Goal: Check status: Check status

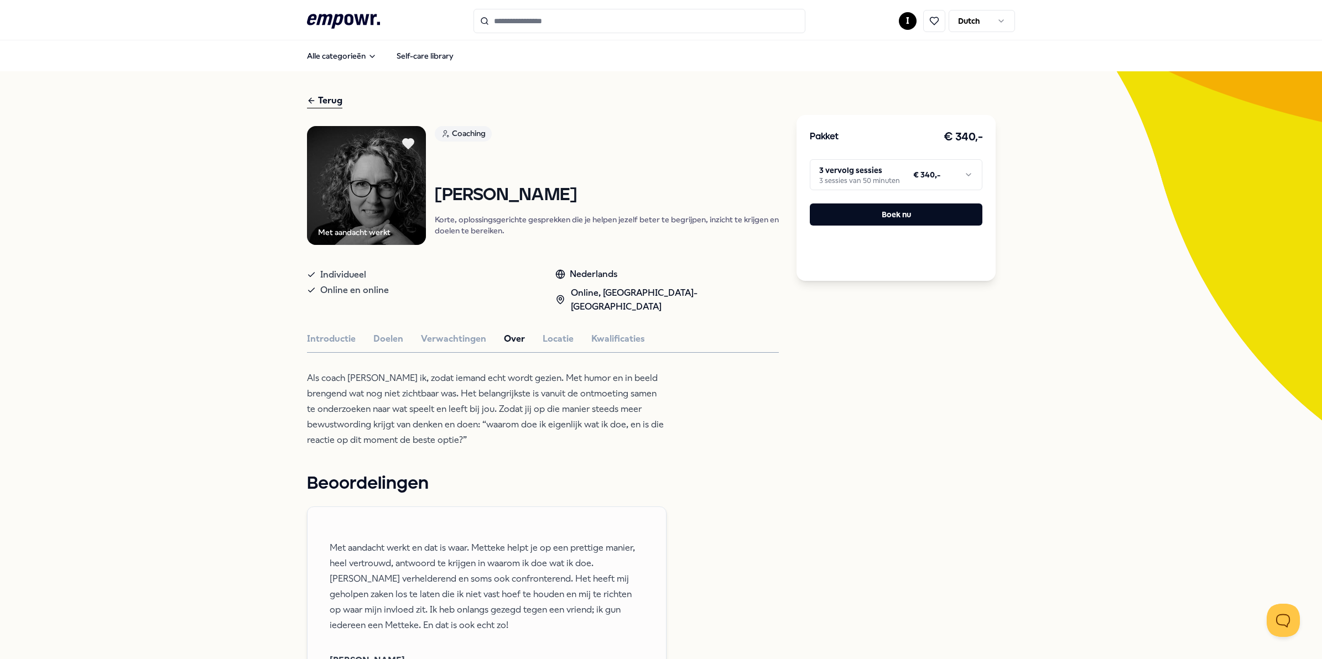
click at [903, 23] on html ".empowr-logo_svg__cls-1{fill:#03032f} I Dutch Alle categorieën Self-care librar…" at bounding box center [661, 329] width 1322 height 659
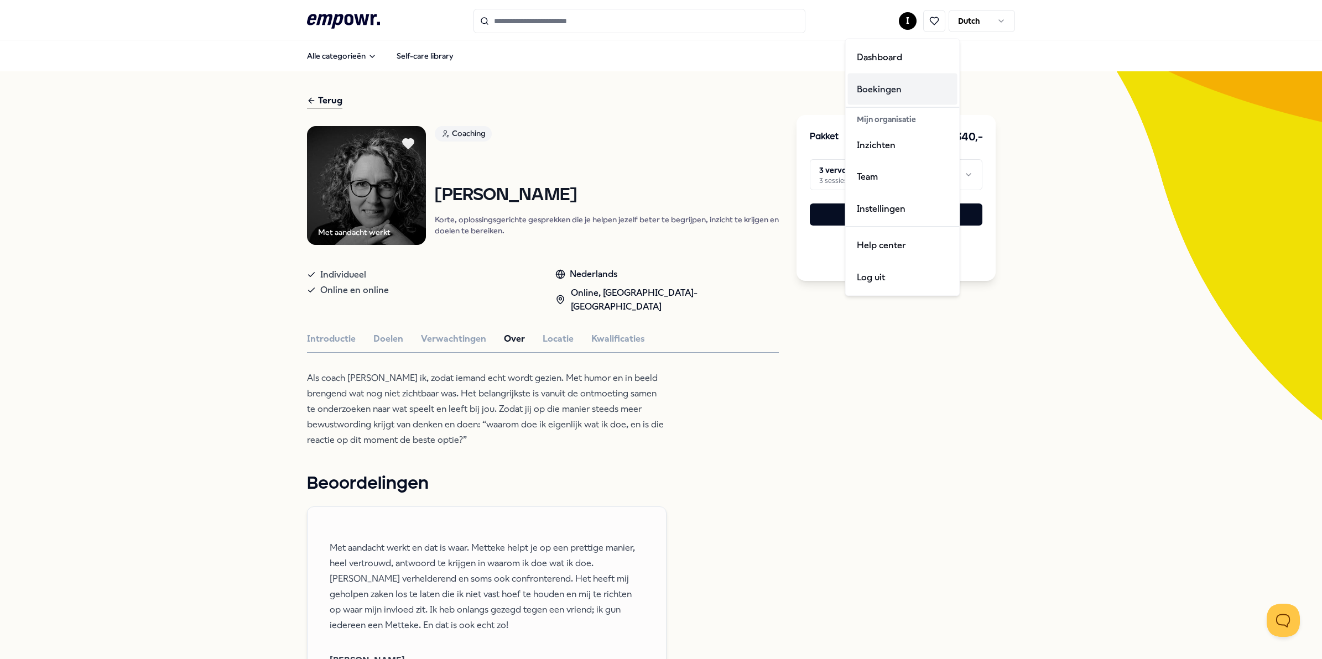
click at [886, 84] on div "Boekingen" at bounding box center [903, 89] width 110 height 32
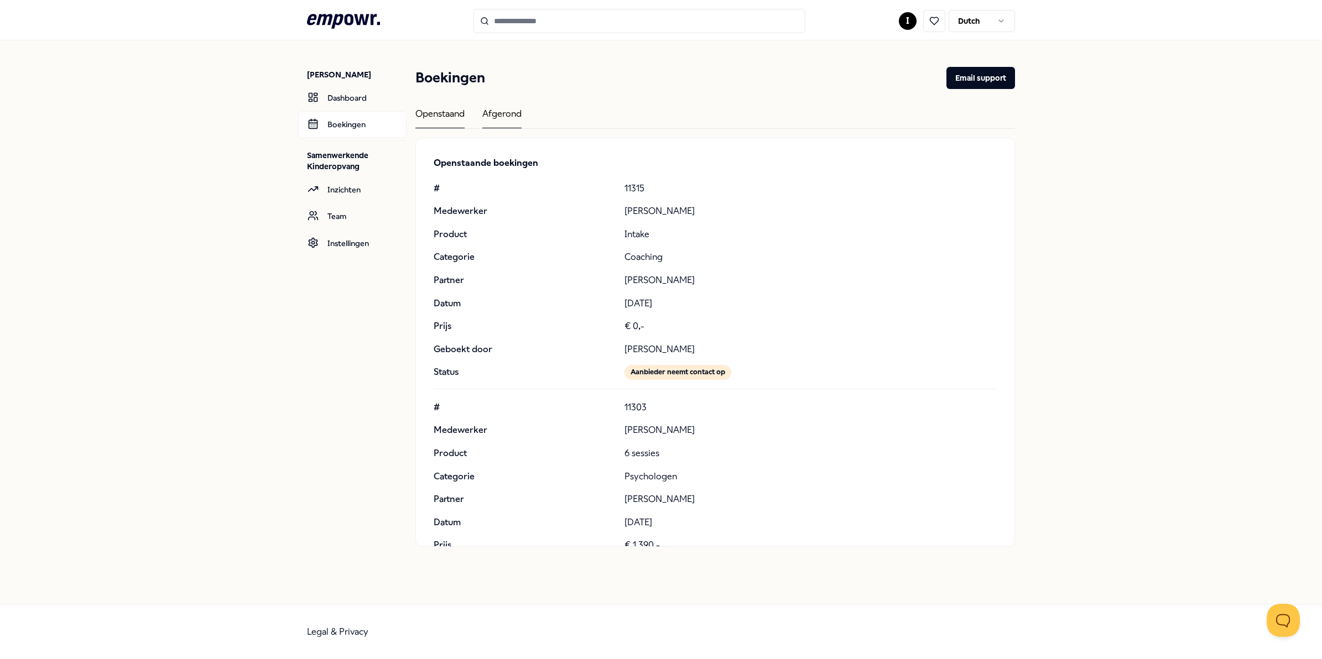
click at [507, 112] on div "Afgerond" at bounding box center [501, 118] width 39 height 22
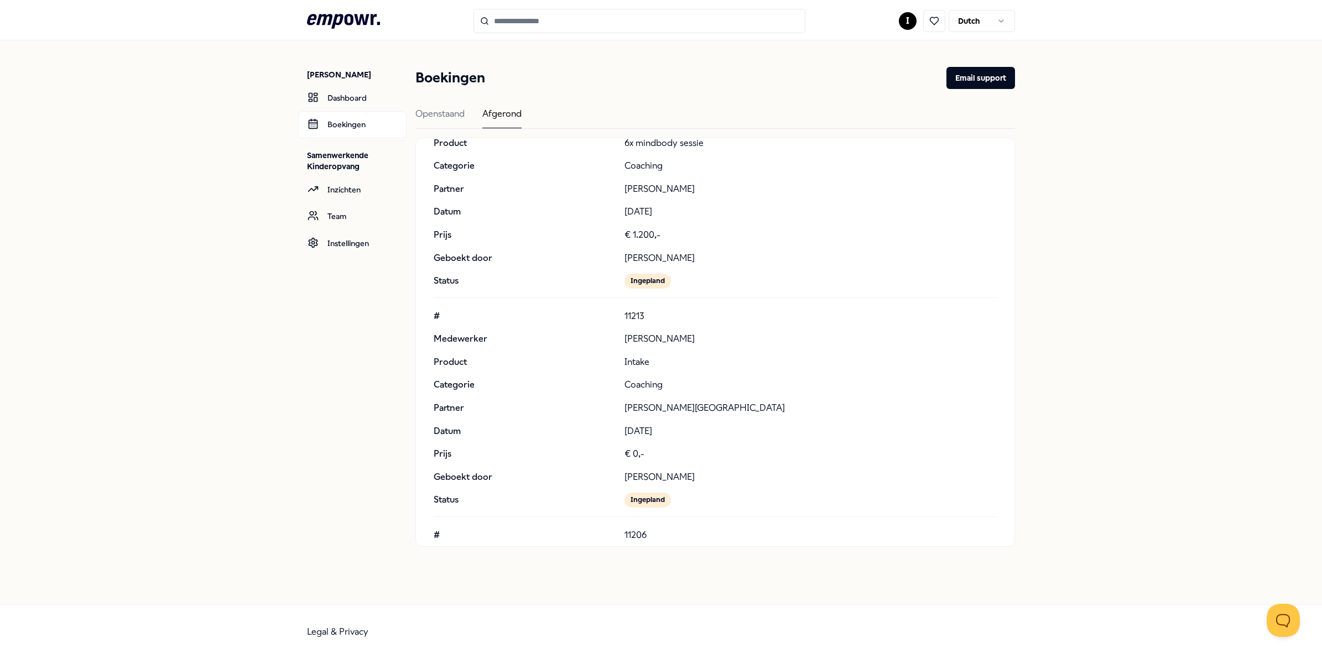
scroll to position [15452, 0]
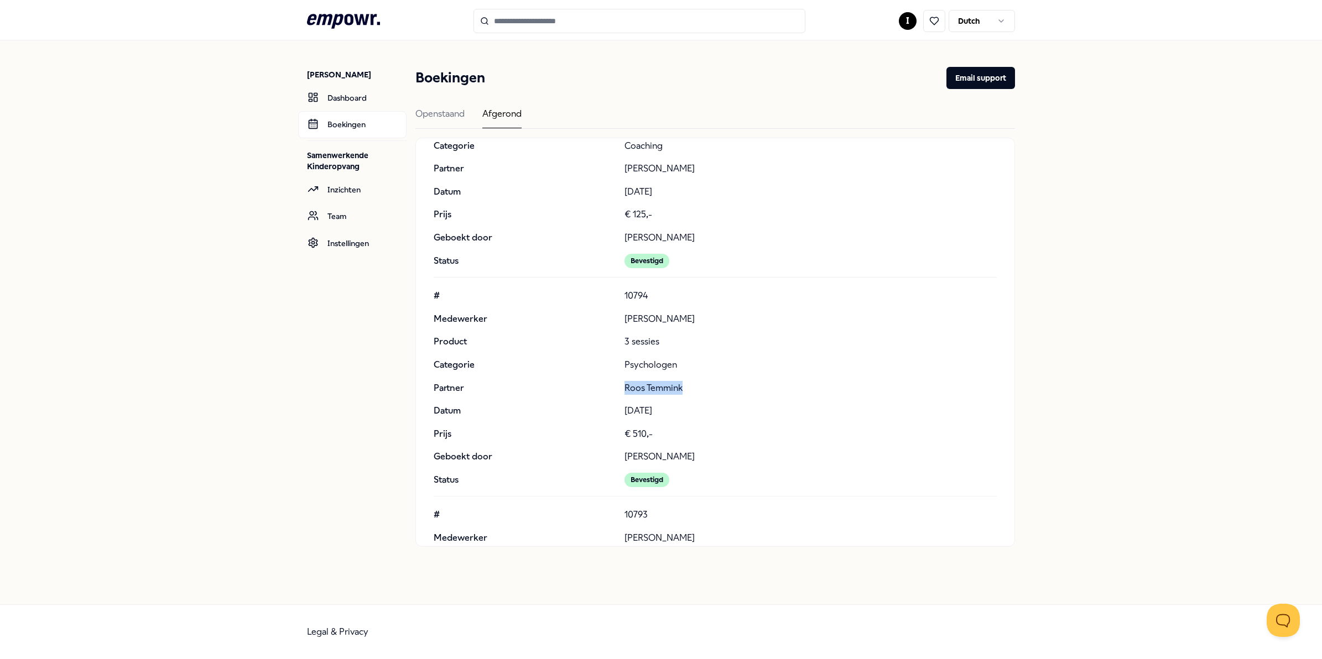
drag, startPoint x: 624, startPoint y: 413, endPoint x: 680, endPoint y: 412, distance: 56.4
click at [680, 395] on p "Roos Temmink" at bounding box center [810, 388] width 372 height 14
click at [537, 25] on input "Search for products, categories or subcategories" at bounding box center [639, 21] width 332 height 24
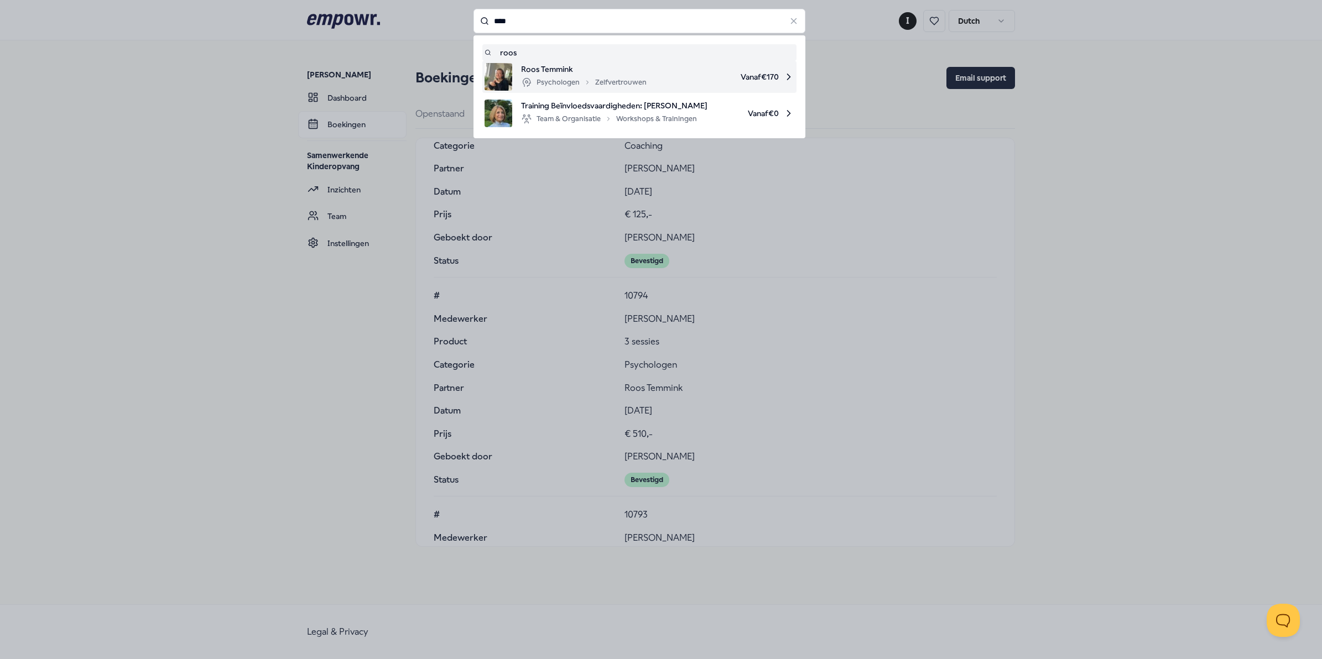
click at [566, 84] on div "Psychologen Zelfvertrouwen" at bounding box center [584, 82] width 126 height 13
type input "****"
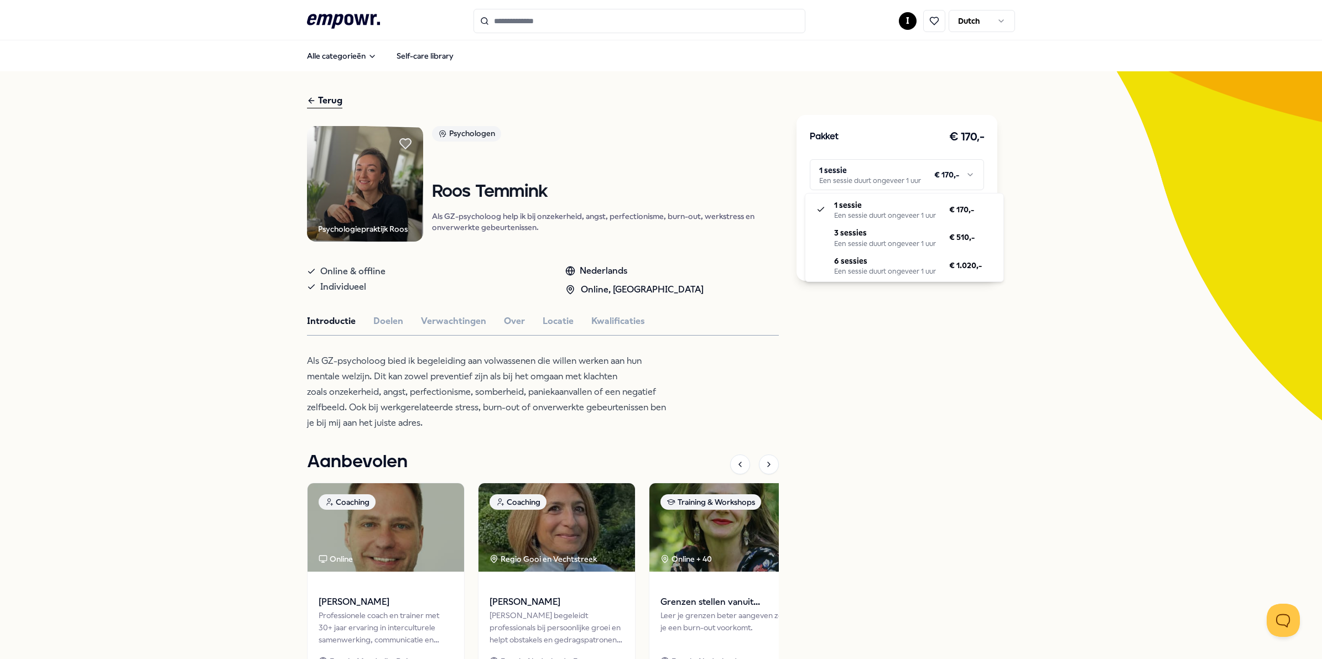
click at [966, 177] on html ".empowr-logo_svg__cls-1{fill:#03032f} I Dutch Alle categorieën Self-care librar…" at bounding box center [661, 329] width 1322 height 659
